Goal: Task Accomplishment & Management: Complete application form

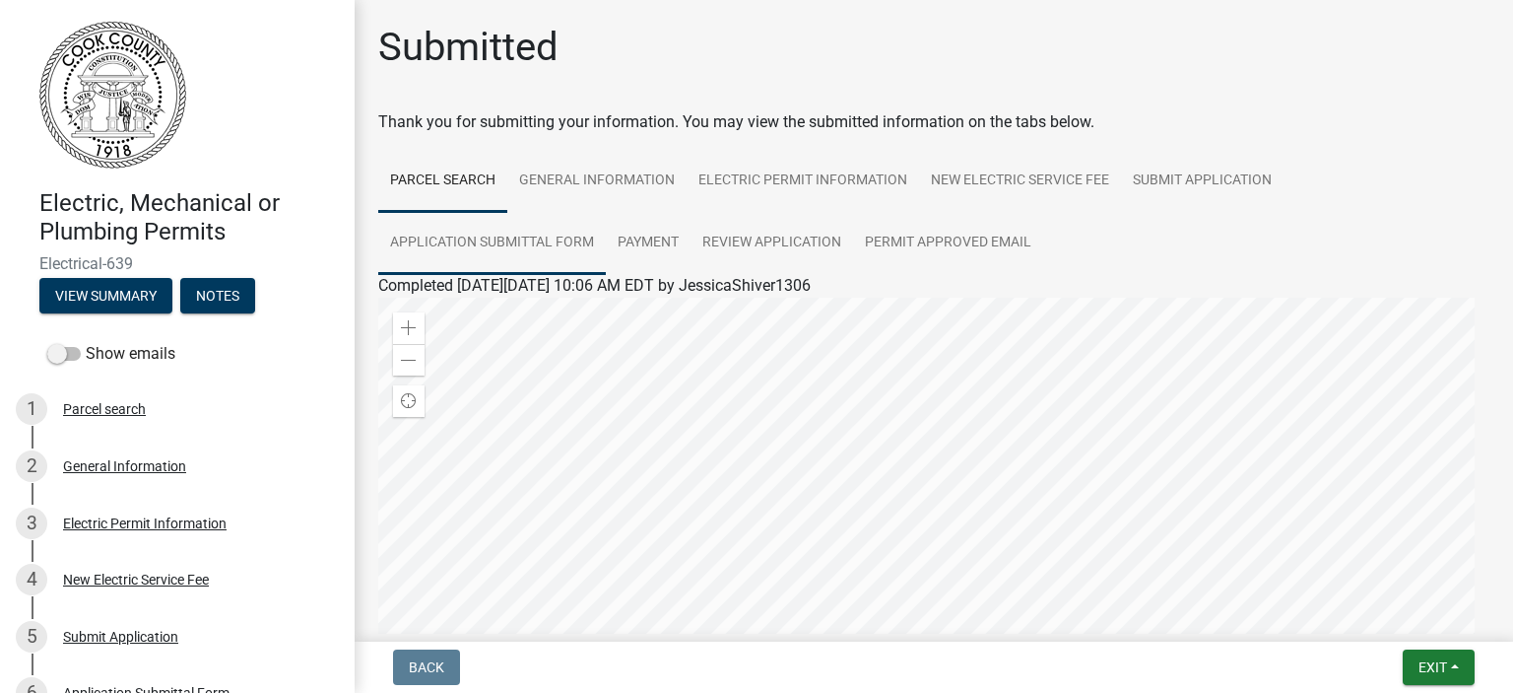
click at [507, 242] on link "Application Submittal Form" at bounding box center [492, 243] width 228 height 63
click at [465, 316] on link "Application Submittal Form" at bounding box center [473, 308] width 191 height 19
click at [467, 180] on link "Parcel search" at bounding box center [442, 181] width 129 height 63
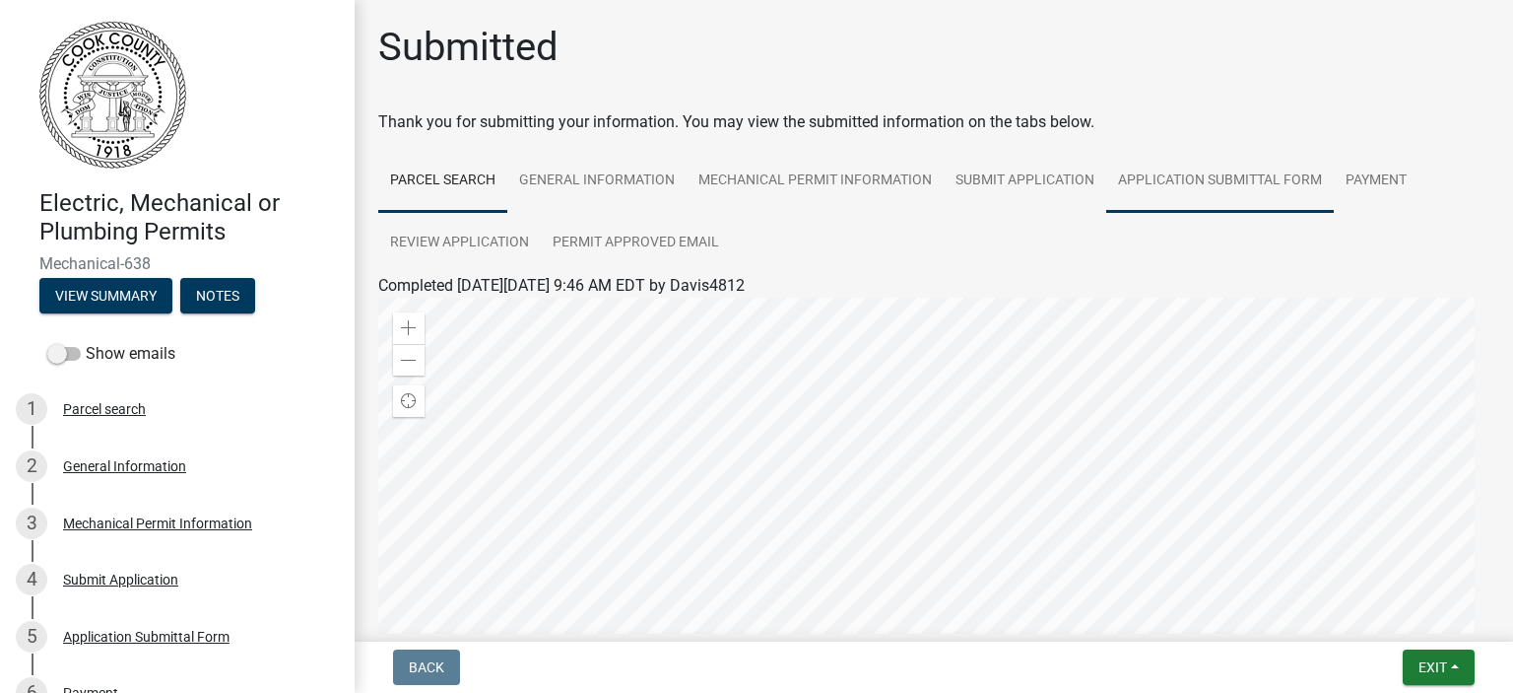
click at [1194, 176] on link "Application Submittal Form" at bounding box center [1220, 181] width 228 height 63
click at [429, 310] on link "Application Submittal Form" at bounding box center [473, 308] width 191 height 19
click at [425, 182] on link "Parcel search" at bounding box center [442, 181] width 129 height 63
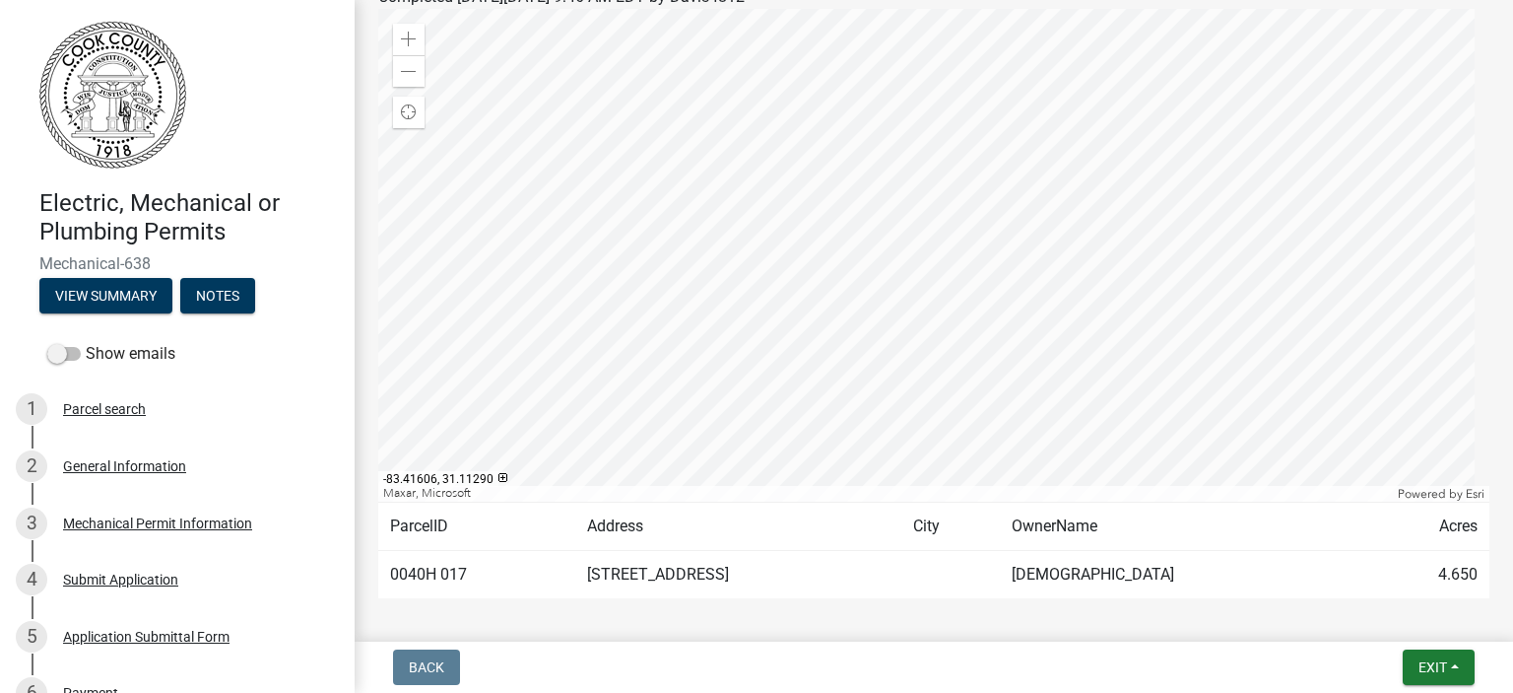
scroll to position [296, 0]
